Goal: Task Accomplishment & Management: Manage account settings

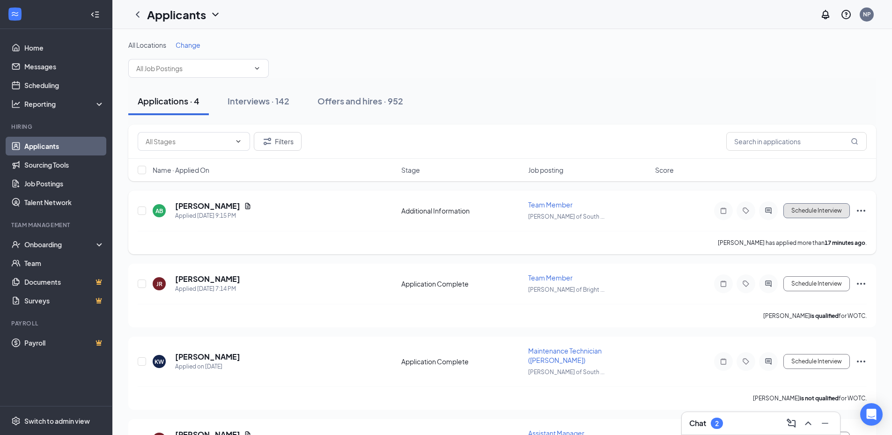
click at [809, 208] on button "Schedule Interview" at bounding box center [817, 210] width 67 height 15
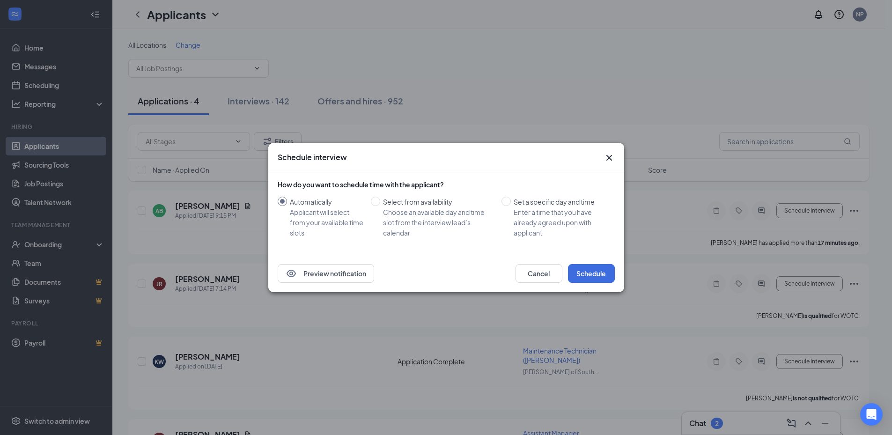
click at [594, 264] on div "Preview notification Cancel Schedule" at bounding box center [446, 273] width 356 height 37
click at [595, 270] on button "Schedule" at bounding box center [591, 273] width 47 height 19
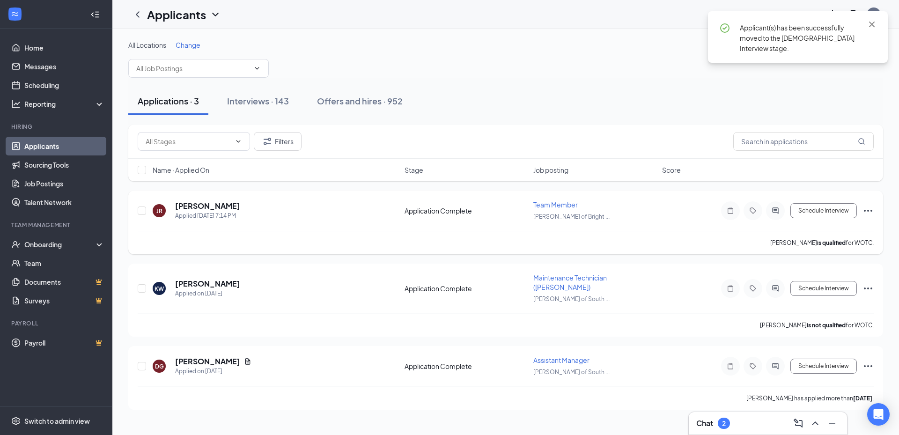
click at [814, 221] on div "JR [PERSON_NAME] Applied [DATE] 7:14 PM Application Complete Team Member [PERSO…" at bounding box center [506, 215] width 736 height 31
click at [827, 212] on button "Schedule Interview" at bounding box center [824, 210] width 67 height 15
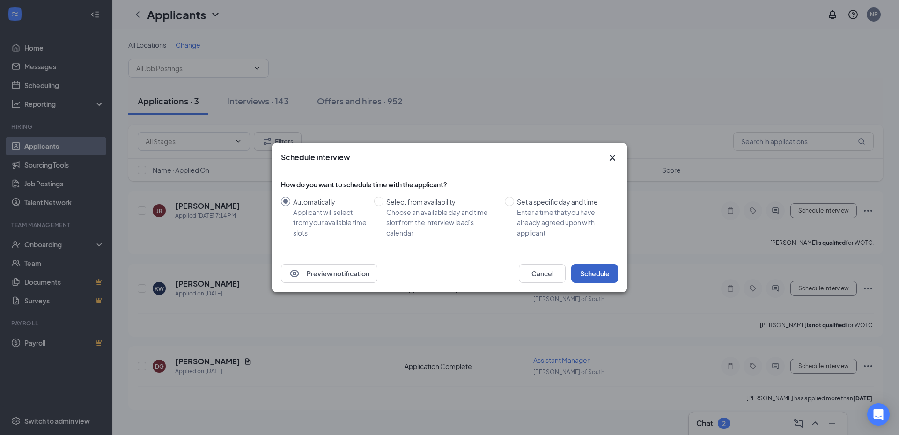
click at [601, 279] on button "Schedule" at bounding box center [594, 273] width 47 height 19
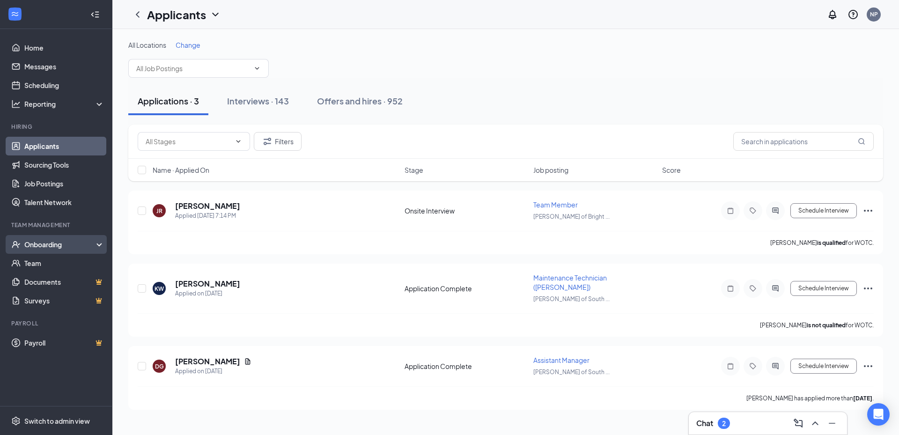
click at [59, 246] on div "Onboarding" at bounding box center [60, 244] width 72 height 9
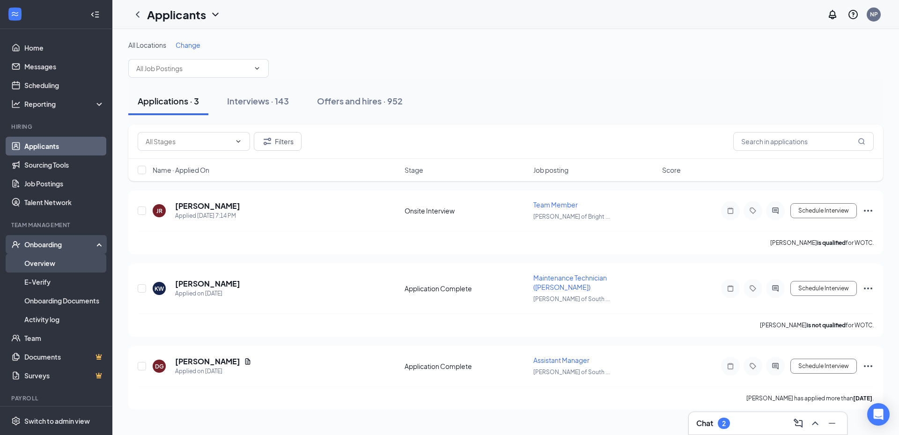
click at [52, 265] on link "Overview" at bounding box center [64, 263] width 80 height 19
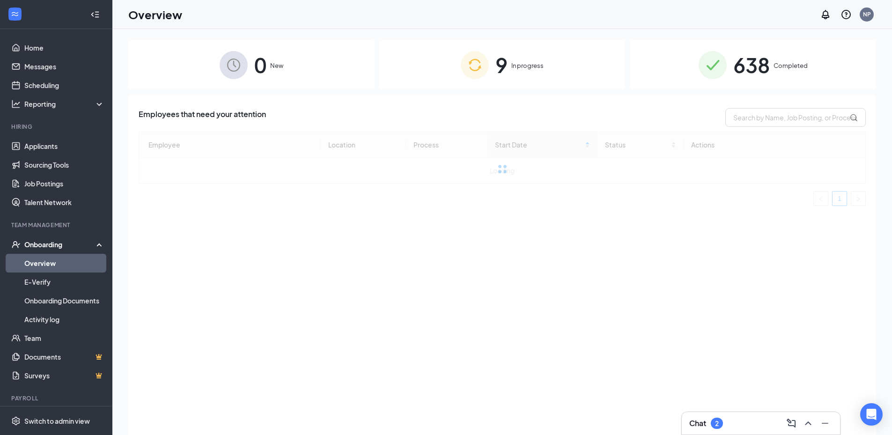
click at [497, 81] on span "9" at bounding box center [502, 65] width 12 height 32
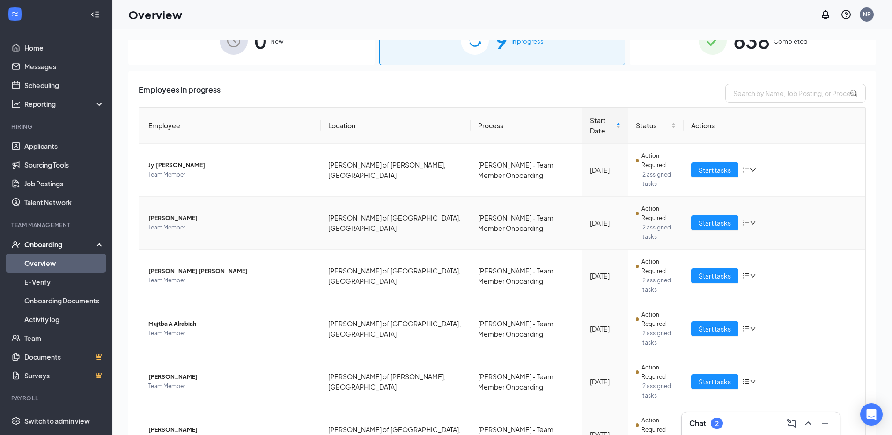
scroll to position [47, 0]
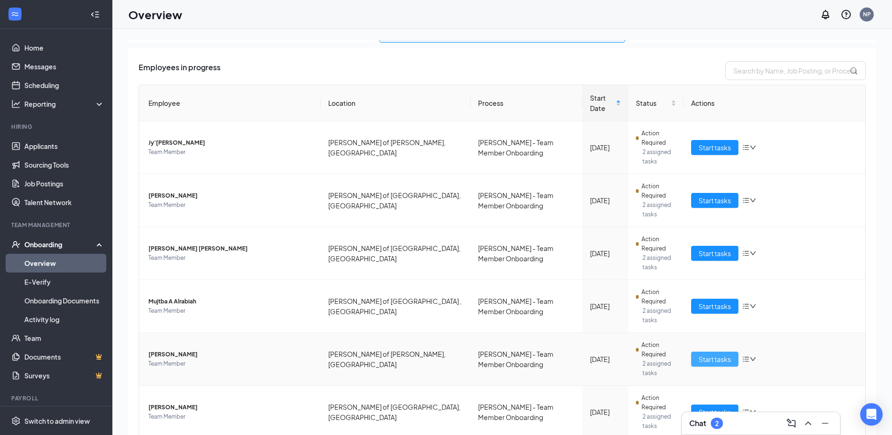
click at [701, 354] on span "Start tasks" at bounding box center [715, 359] width 32 height 10
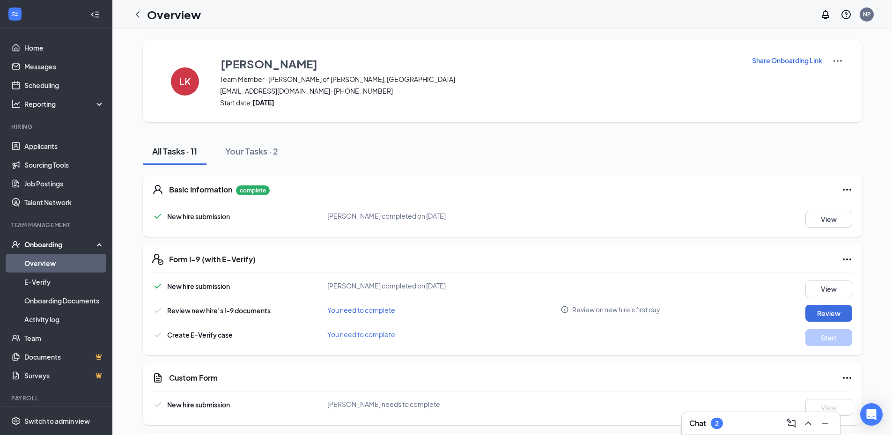
click at [837, 61] on img at bounding box center [837, 60] width 11 height 11
click at [820, 80] on span "View details" at bounding box center [837, 78] width 37 height 10
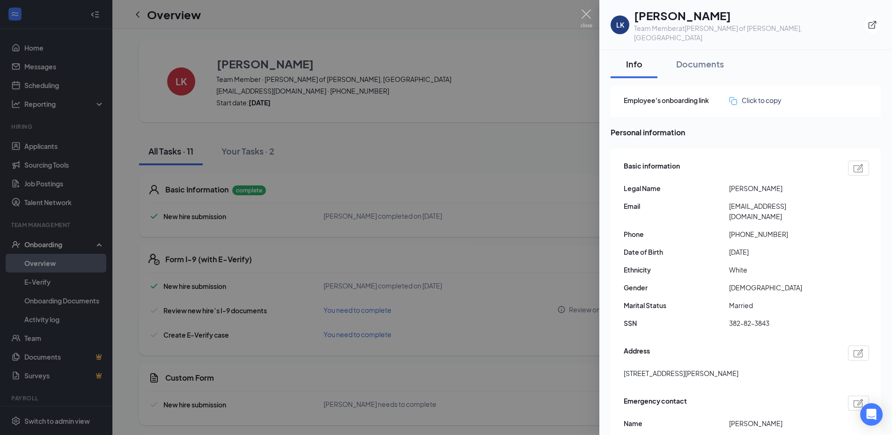
click at [764, 86] on div "Employee's onboarding link Click to copy" at bounding box center [746, 101] width 270 height 31
click at [767, 95] on div "Click to copy" at bounding box center [755, 100] width 52 height 10
click at [501, 198] on div at bounding box center [446, 217] width 892 height 435
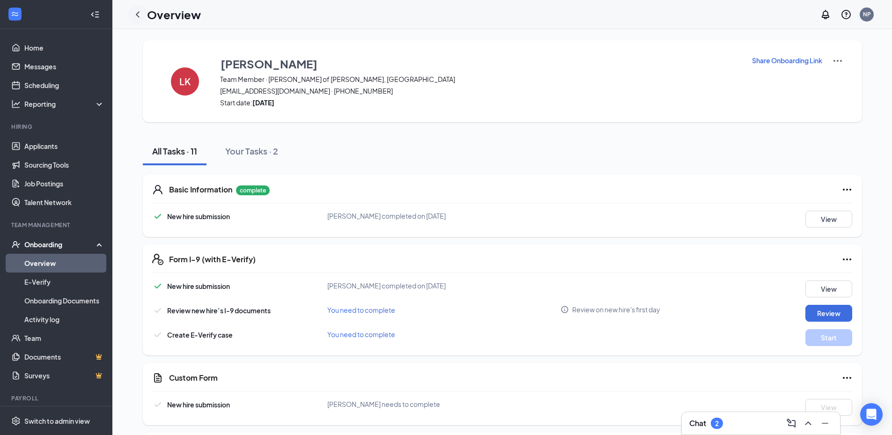
click at [132, 14] on icon "ChevronLeft" at bounding box center [137, 14] width 11 height 11
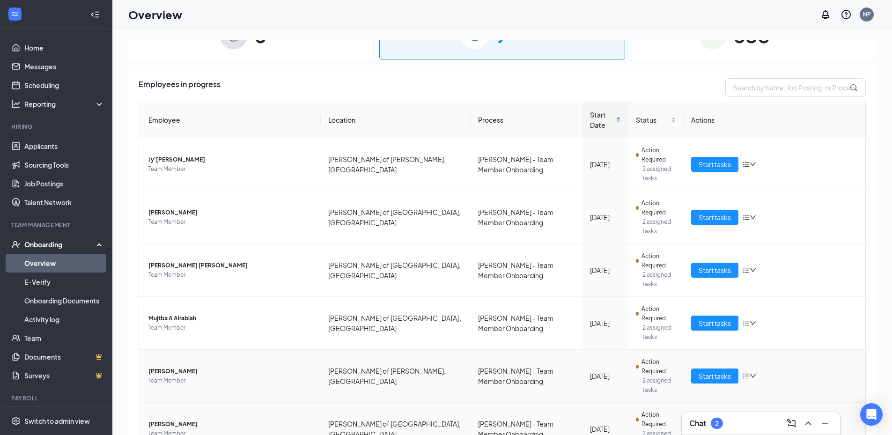
scroll to position [47, 0]
